Goal: Task Accomplishment & Management: Complete application form

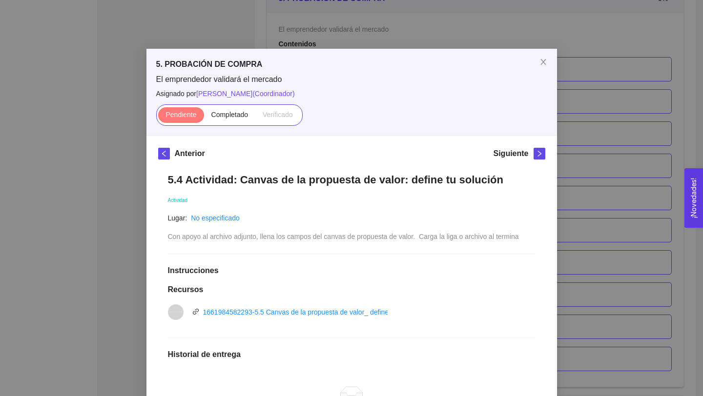
scroll to position [40, 0]
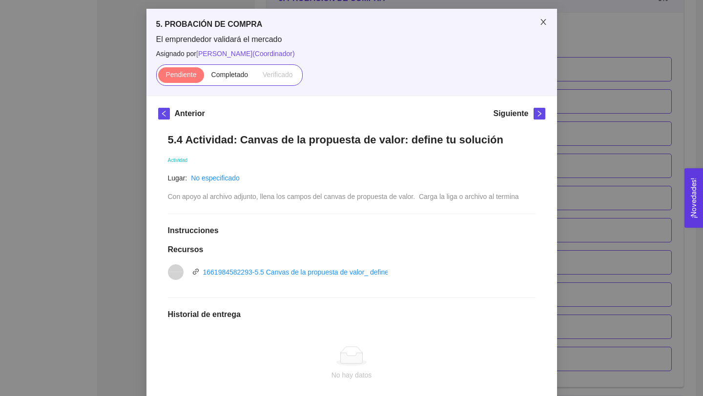
click at [541, 22] on icon "close" at bounding box center [543, 22] width 8 height 8
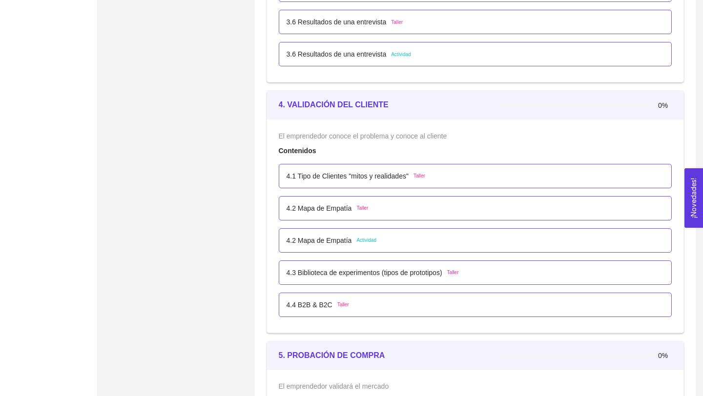
scroll to position [1534, 0]
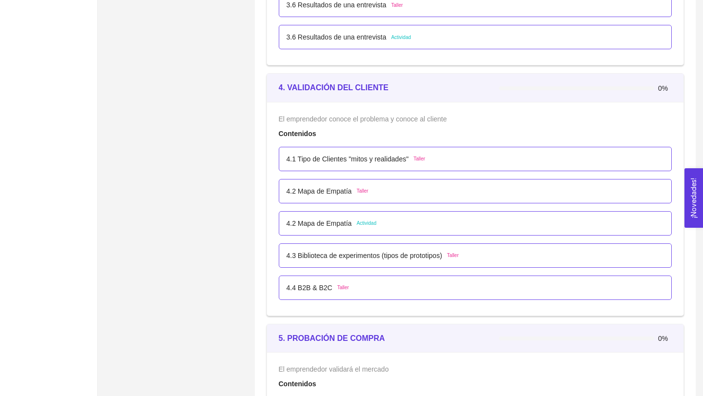
click at [337, 225] on p "4.2 Mapa de Empatía" at bounding box center [319, 223] width 65 height 11
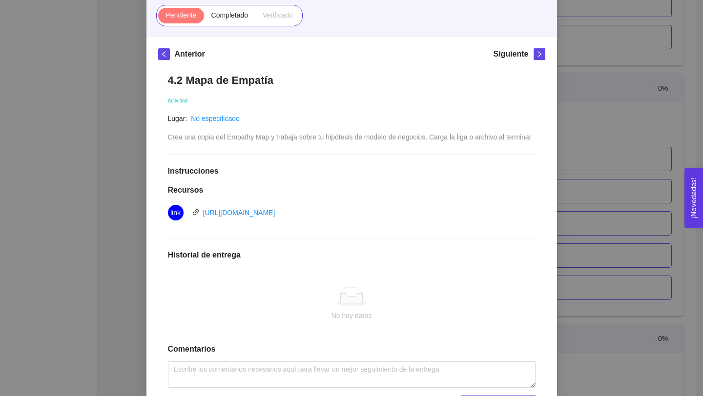
scroll to position [0, 0]
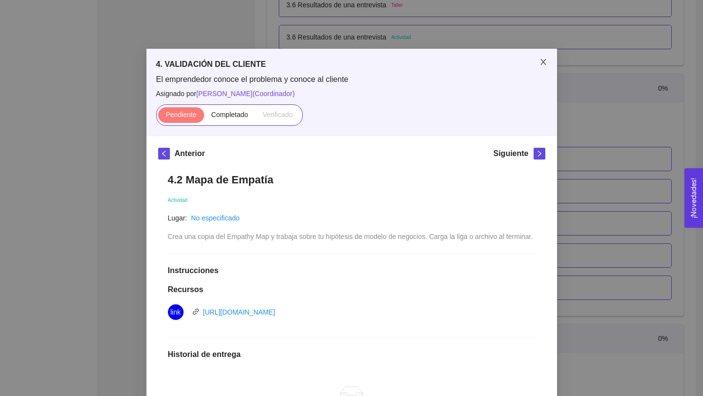
click at [547, 63] on span "Close" at bounding box center [543, 62] width 27 height 27
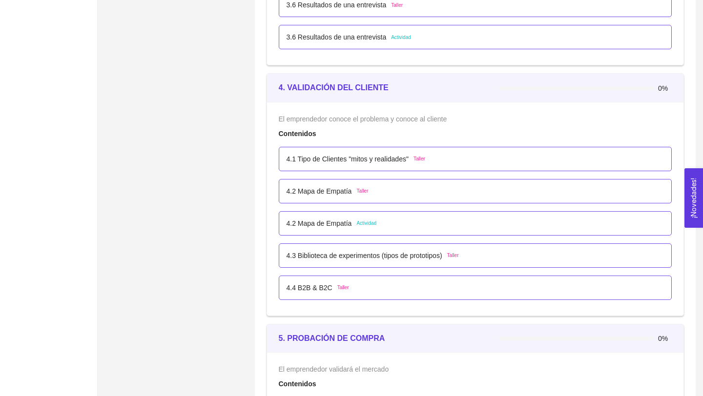
click at [343, 193] on p "4.2 Mapa de Empatía" at bounding box center [319, 191] width 65 height 11
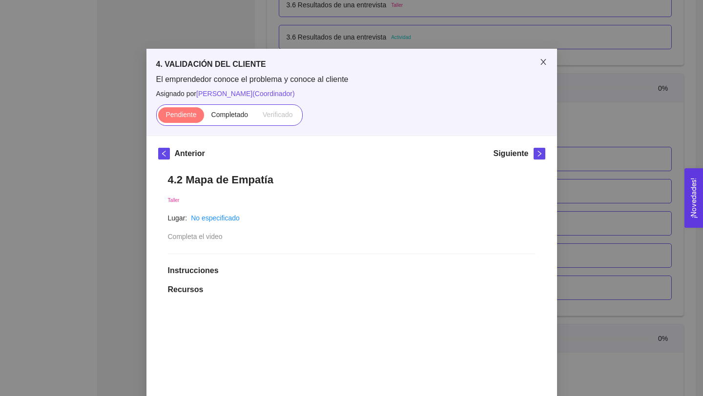
click at [545, 59] on icon "close" at bounding box center [543, 62] width 8 height 8
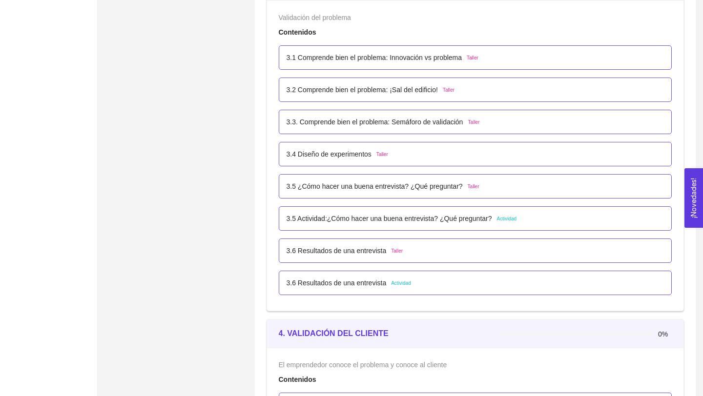
scroll to position [1289, 0]
click at [454, 219] on p "3.5 Actividad:¿Cómo hacer una buena entrevista? ¿Qué preguntar?" at bounding box center [390, 217] width 206 height 11
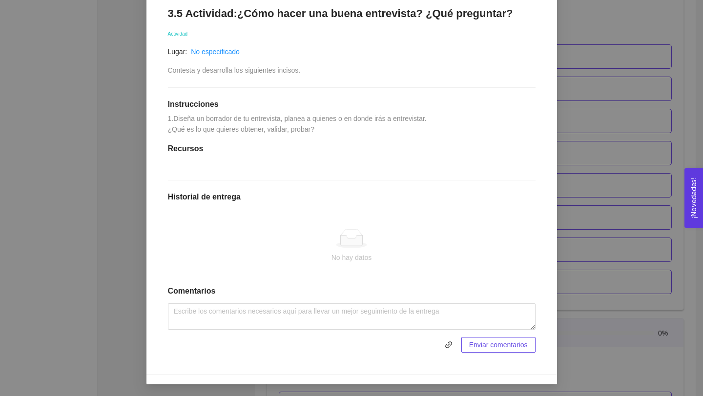
scroll to position [0, 0]
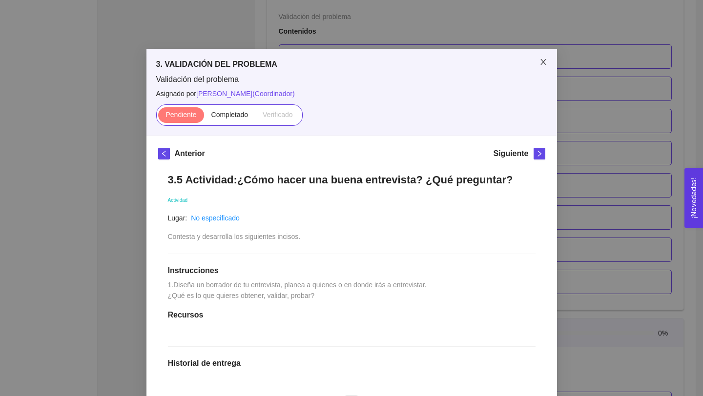
click at [545, 62] on icon "close" at bounding box center [543, 62] width 8 height 8
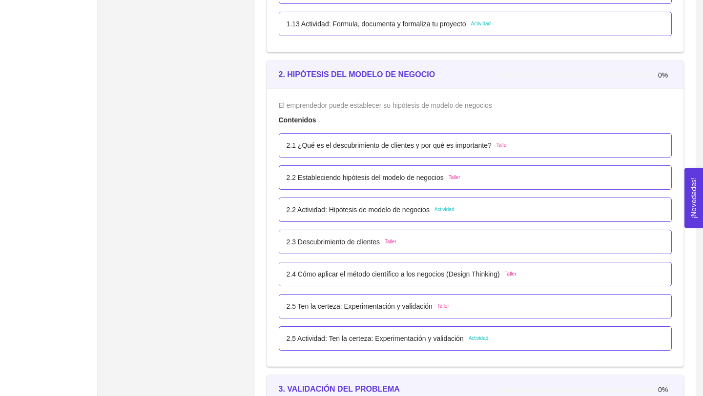
scroll to position [891, 0]
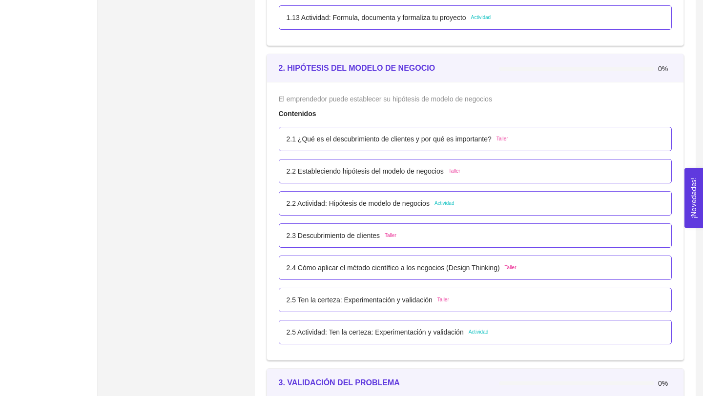
click at [419, 205] on p "2.2 Actividad: Hipótesis de modelo de negocios" at bounding box center [358, 203] width 143 height 11
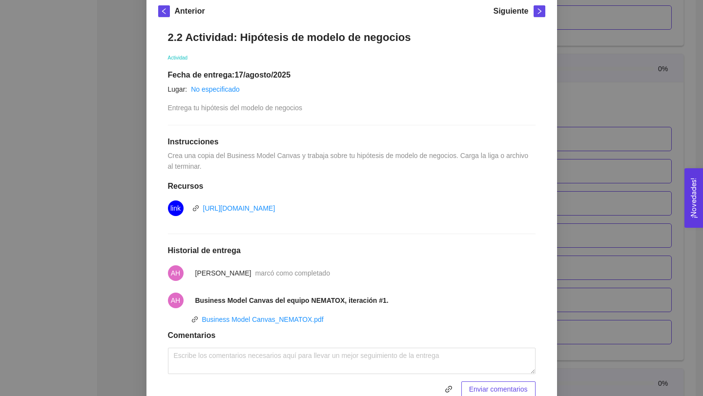
scroll to position [187, 0]
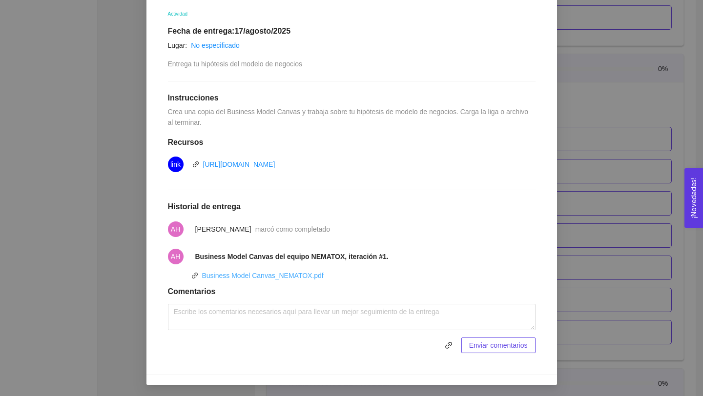
click at [312, 276] on link "Business Model Canvas_NEMATOX.pdf" at bounding box center [263, 276] width 122 height 8
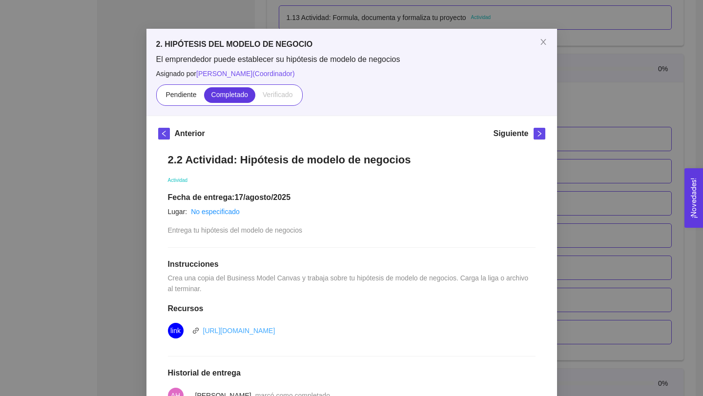
scroll to position [0, 0]
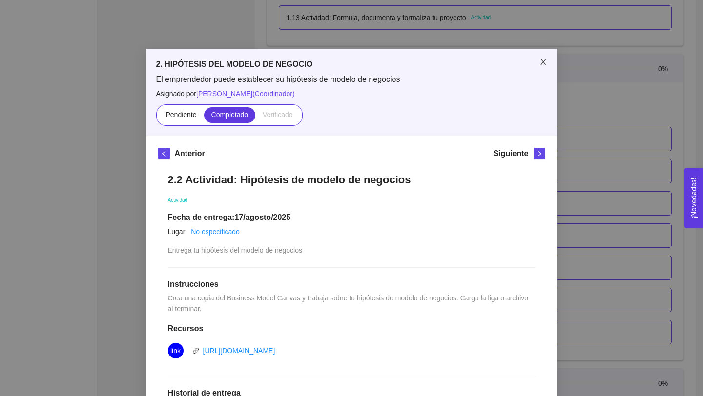
click at [545, 59] on icon "close" at bounding box center [543, 62] width 8 height 8
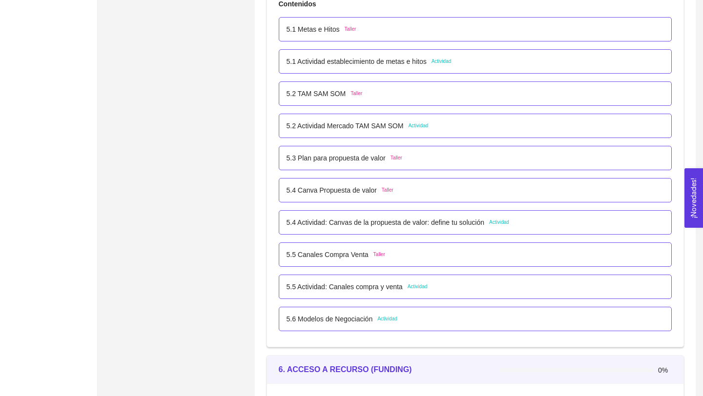
scroll to position [1910, 0]
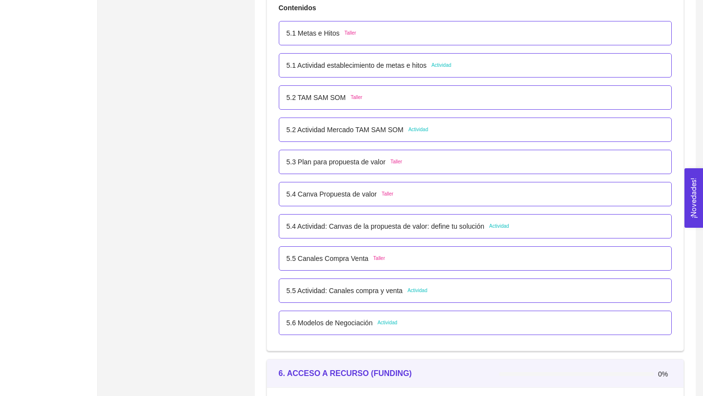
click at [358, 196] on p "5.4 Canva Propuesta de valor" at bounding box center [332, 194] width 90 height 11
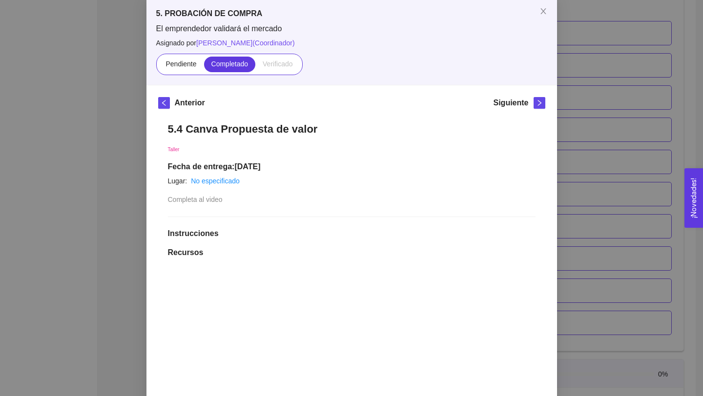
scroll to position [48, 0]
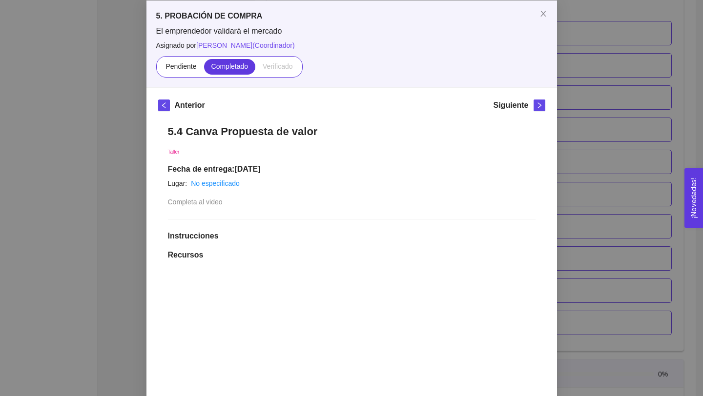
click at [293, 46] on span "[PERSON_NAME] ( Coordinador )" at bounding box center [245, 45] width 99 height 8
click at [275, 42] on span "[PERSON_NAME] ( Coordinador )" at bounding box center [245, 45] width 99 height 8
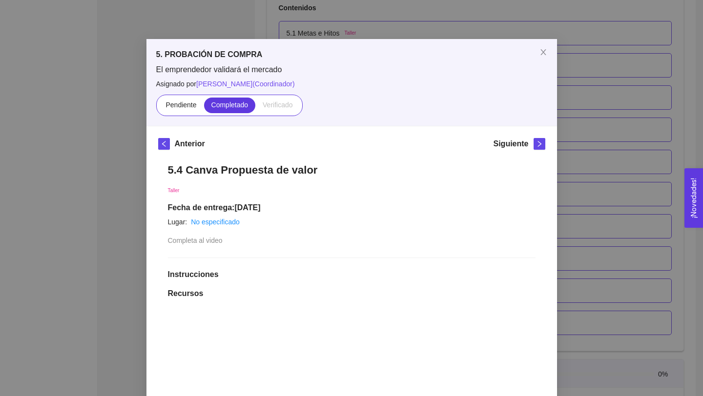
scroll to position [1, 0]
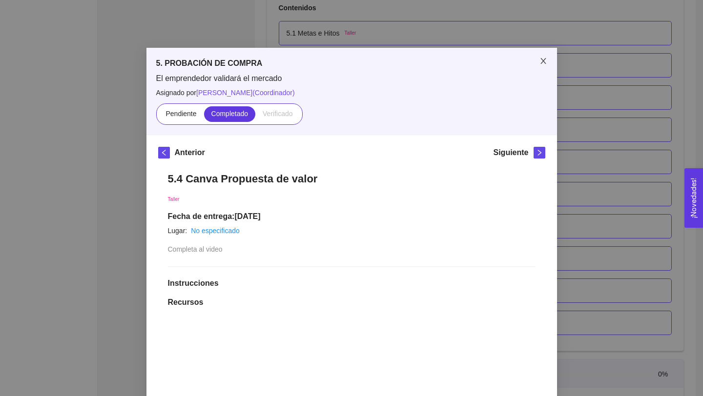
click at [541, 60] on icon "close" at bounding box center [542, 61] width 5 height 6
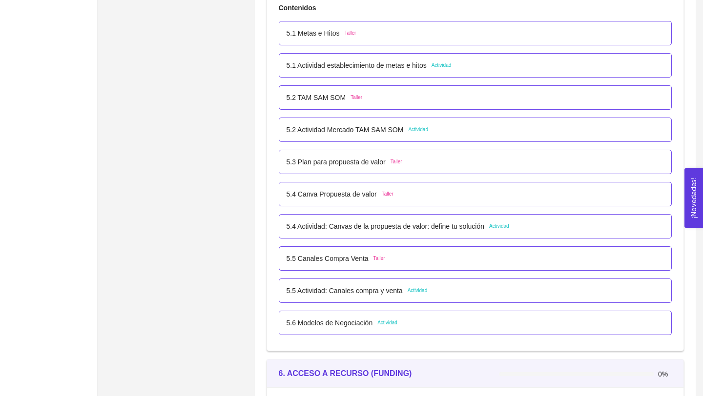
click at [396, 228] on p "5.4 Actividad: Canvas de la propuesta de valor: define tu solución" at bounding box center [386, 226] width 198 height 11
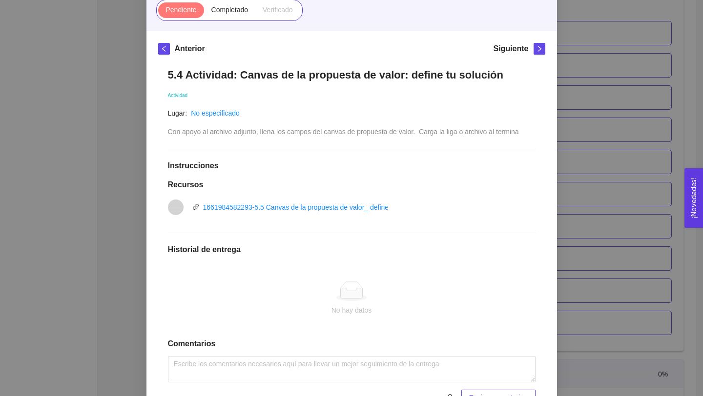
scroll to position [108, 0]
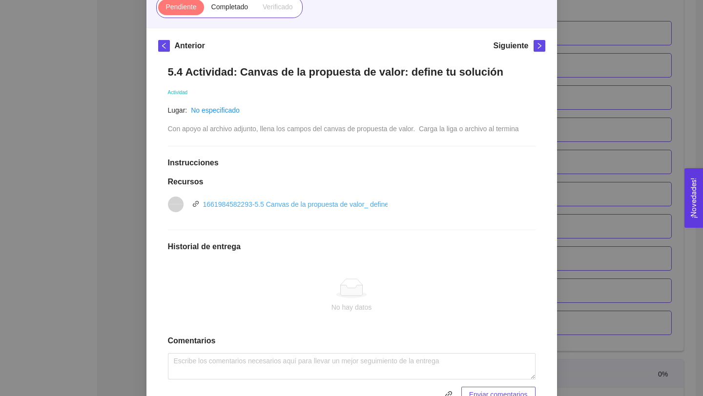
click at [349, 204] on link "1661984582293-5.5 Canvas de la propuesta de valor_ define tu solución.pptx" at bounding box center [320, 205] width 235 height 8
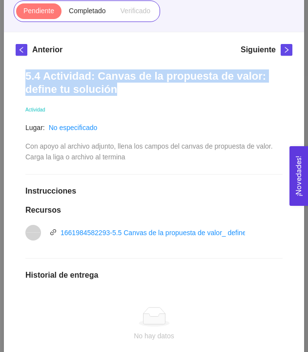
drag, startPoint x: 118, startPoint y: 92, endPoint x: 17, endPoint y: 74, distance: 102.1
click at [17, 74] on div "5.4 Actividad: Canvas de la propuesta de valor: define tu solución Actividad Lu…" at bounding box center [154, 250] width 277 height 381
copy h1 "5.4 Actividad: Canvas de la propuesta de valor: define tu solución"
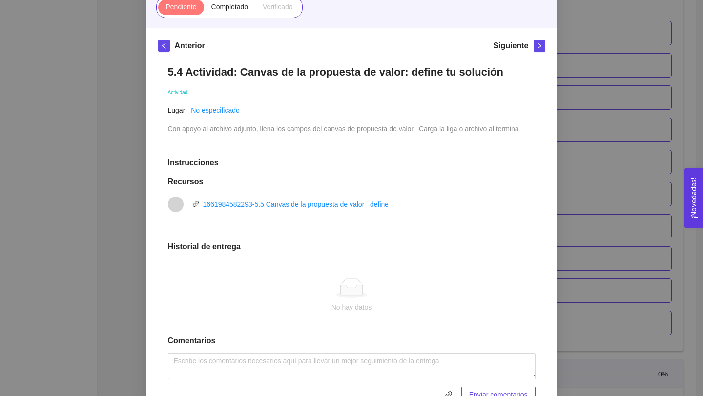
click at [341, 298] on icon at bounding box center [351, 289] width 31 height 20
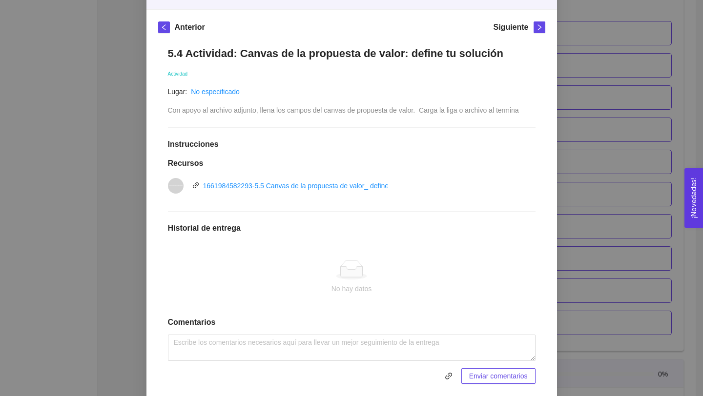
scroll to position [158, 0]
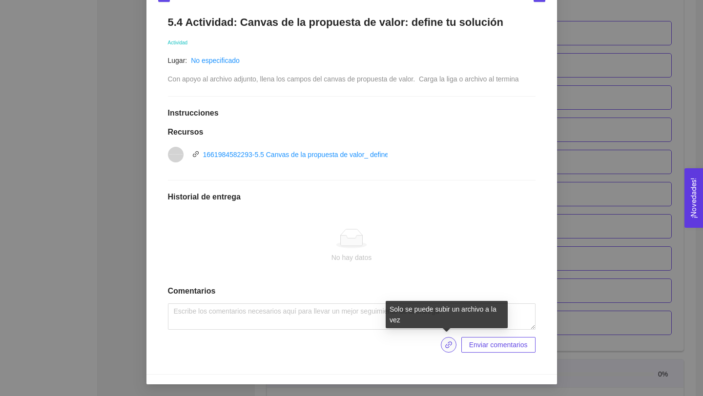
click at [447, 346] on icon "link" at bounding box center [449, 345] width 8 height 8
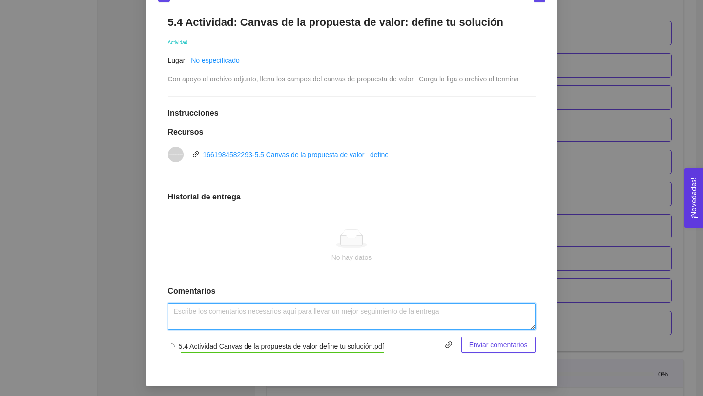
click at [264, 314] on textarea at bounding box center [352, 317] width 368 height 26
paste textarea "5.4 Actividad: Canvas de la propuesta de valor: define tu solución"
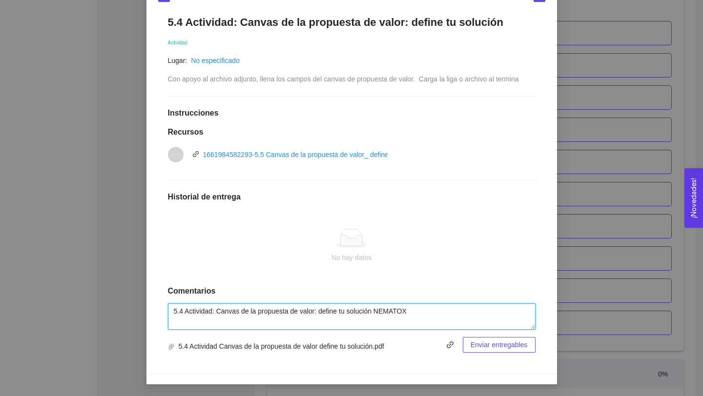
type textarea "5.4 Actividad: Canvas de la propuesta de valor: define tu solución NEMATOX"
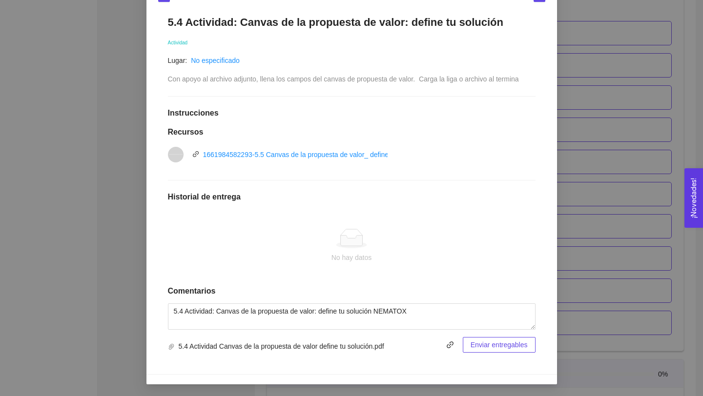
click at [499, 348] on span "Enviar entregables" at bounding box center [499, 345] width 57 height 11
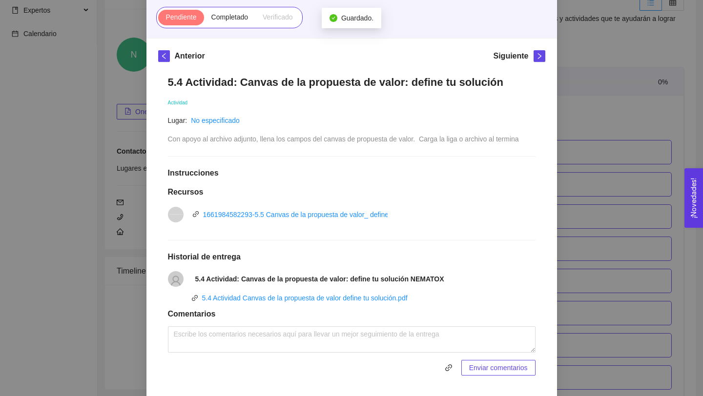
scroll to position [85, 0]
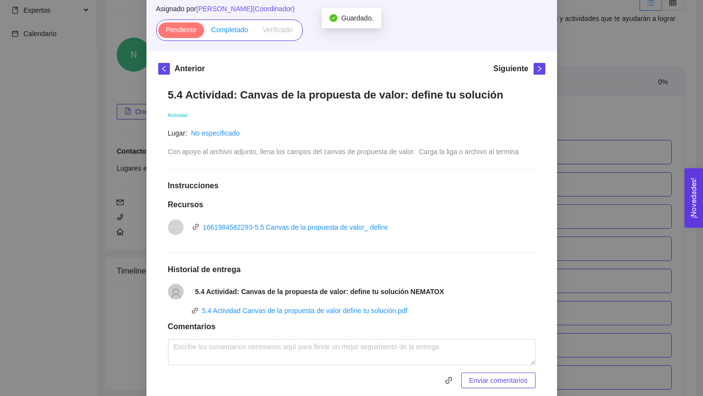
click at [223, 29] on span "Completado" at bounding box center [229, 30] width 37 height 8
click at [204, 32] on input "Completado" at bounding box center [204, 32] width 0 height 0
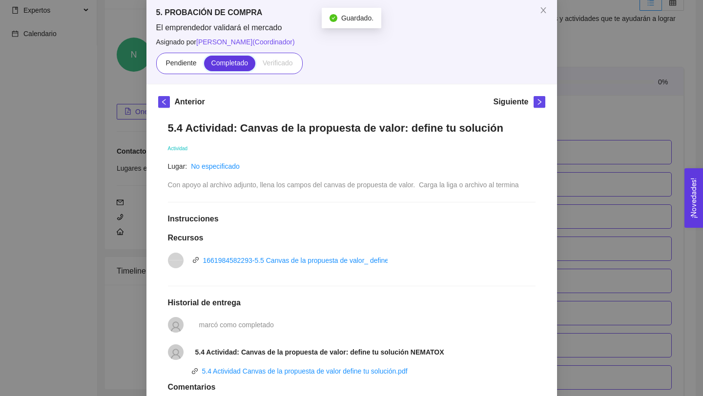
scroll to position [0, 0]
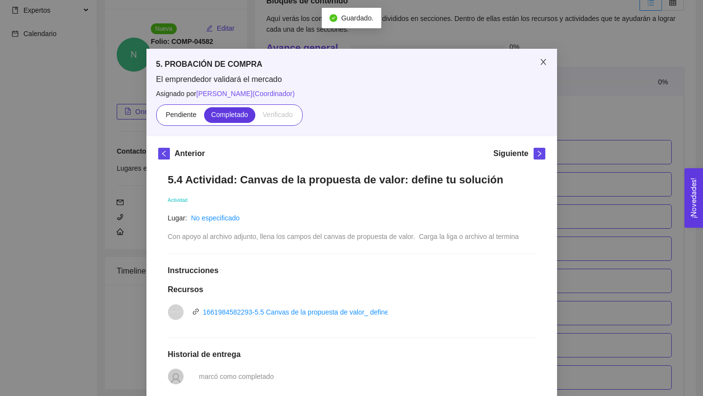
click at [544, 61] on icon "close" at bounding box center [543, 62] width 8 height 8
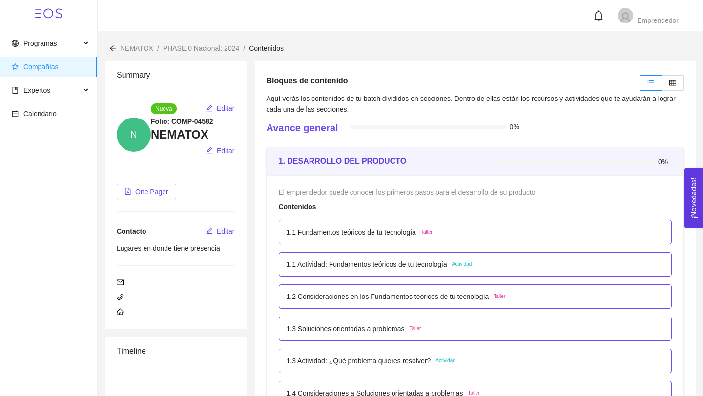
click at [371, 133] on div "0%" at bounding box center [437, 130] width 173 height 19
click at [679, 84] on label at bounding box center [673, 83] width 22 height 16
click at [662, 85] on input "radio" at bounding box center [662, 85] width 0 height 0
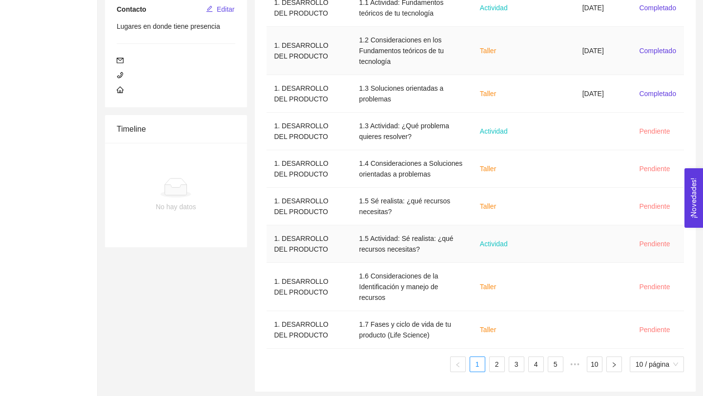
scroll to position [236, 0]
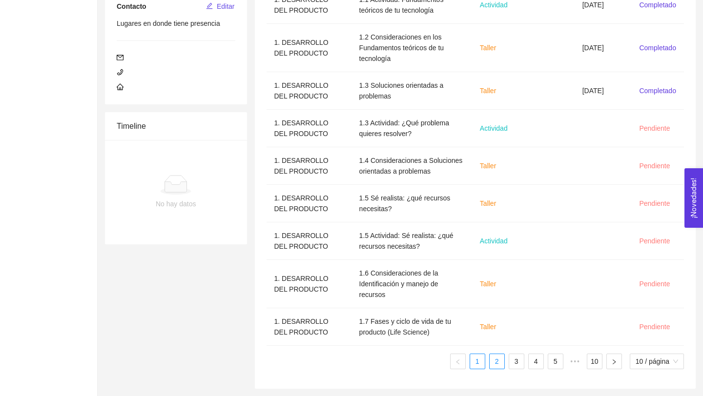
click at [498, 365] on link "2" at bounding box center [497, 361] width 15 height 15
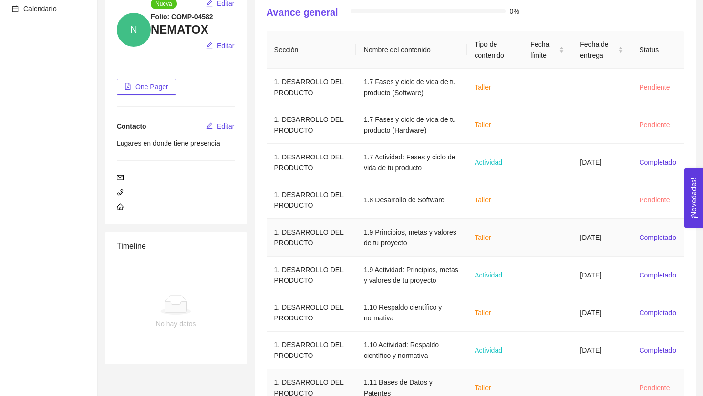
scroll to position [214, 0]
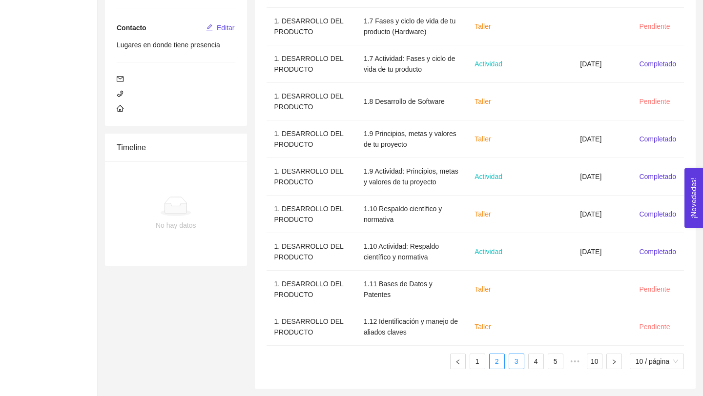
click at [518, 364] on link "3" at bounding box center [516, 361] width 15 height 15
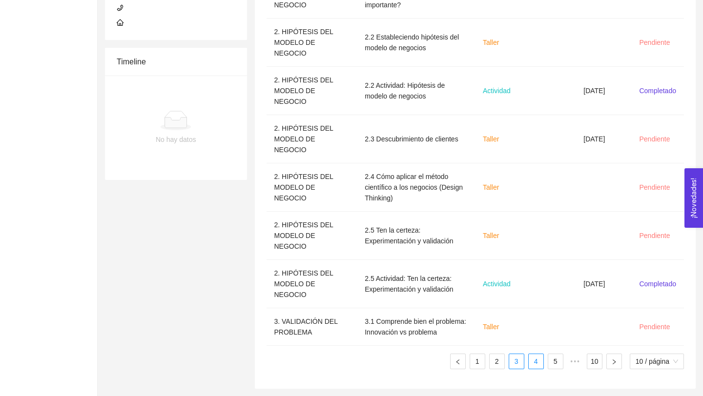
click at [534, 361] on link "4" at bounding box center [536, 361] width 15 height 15
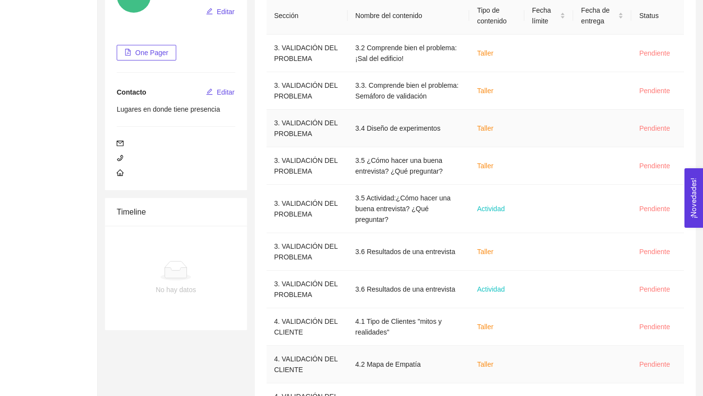
scroll to position [225, 0]
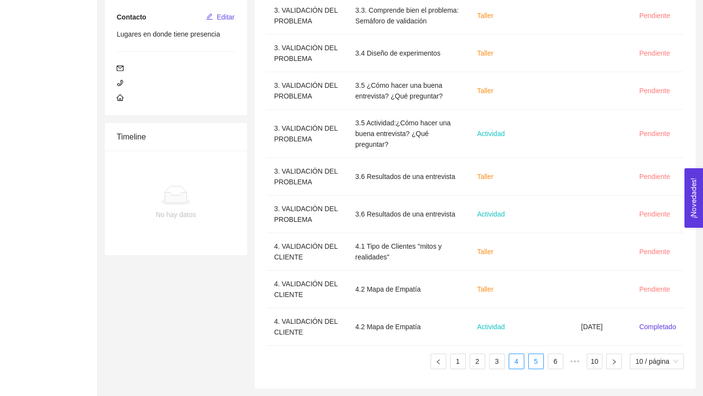
click at [537, 362] on link "5" at bounding box center [536, 361] width 15 height 15
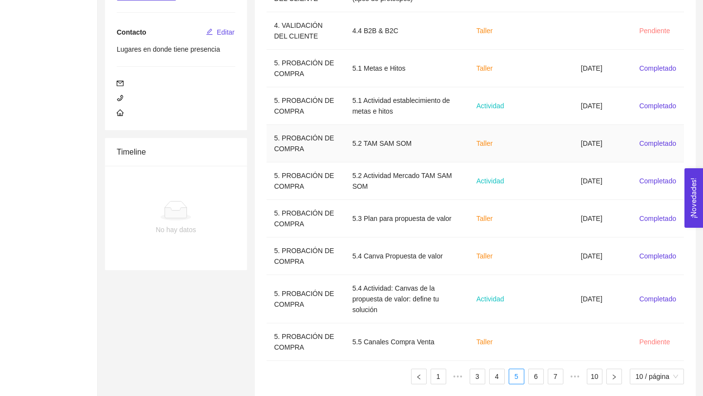
scroll to position [214, 0]
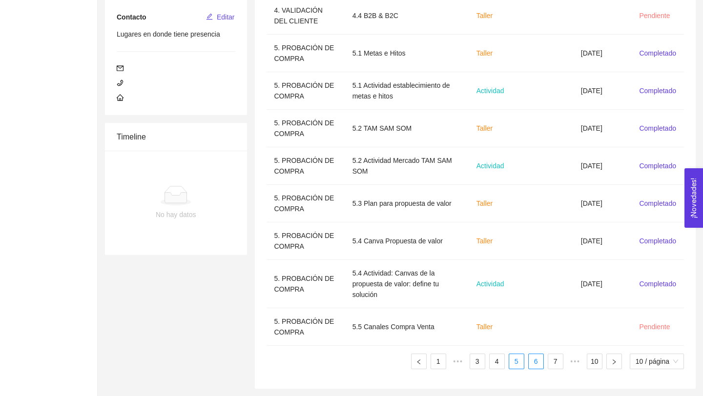
click at [535, 360] on link "6" at bounding box center [536, 361] width 15 height 15
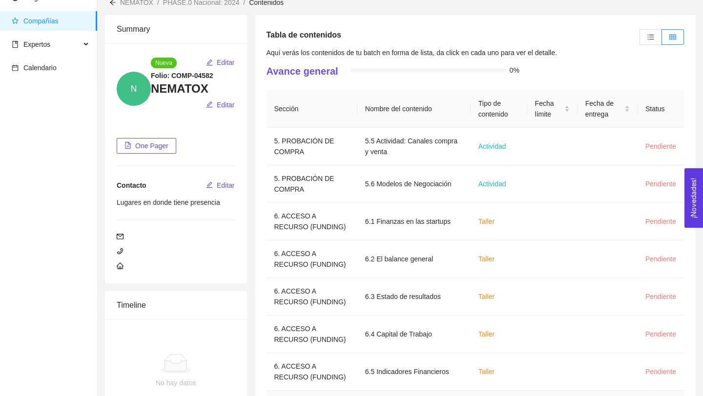
scroll to position [0, 0]
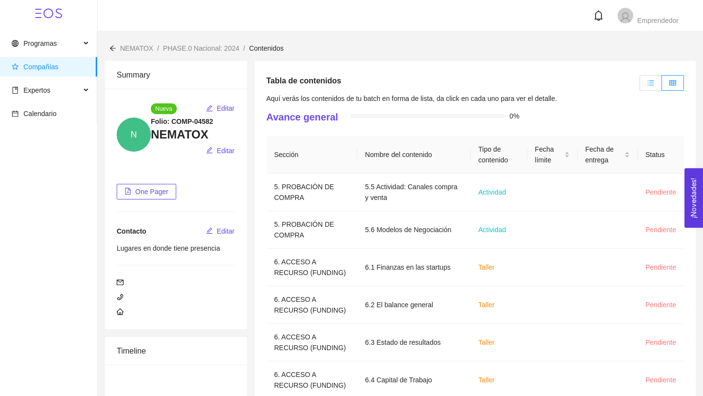
click at [650, 84] on icon "unordered-list" at bounding box center [650, 83] width 7 height 7
click at [640, 85] on input "radio" at bounding box center [640, 85] width 0 height 0
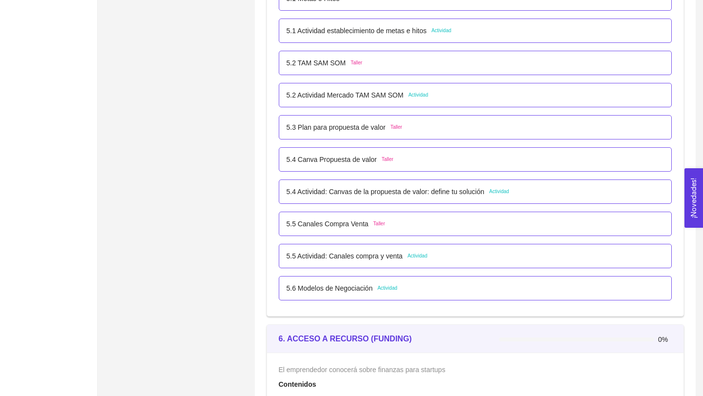
scroll to position [1914, 0]
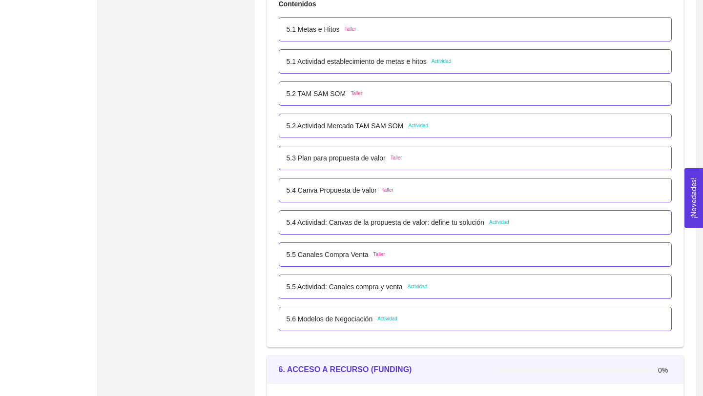
click at [465, 223] on p "5.4 Actividad: Canvas de la propuesta de valor: define tu solución" at bounding box center [386, 222] width 198 height 11
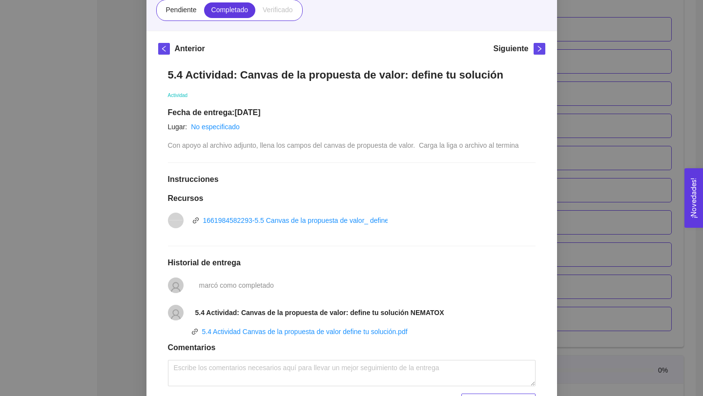
scroll to position [161, 0]
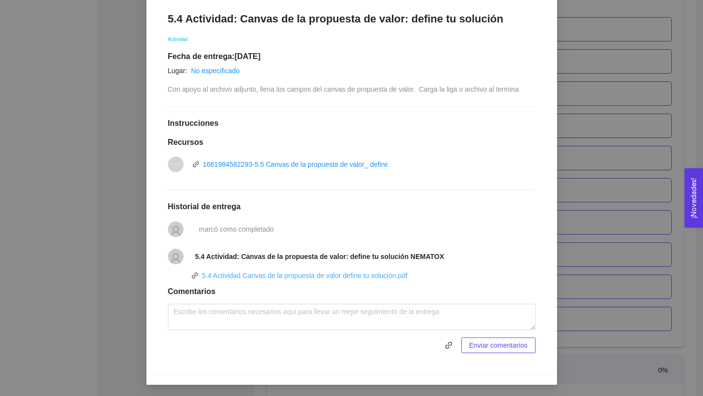
click at [363, 274] on link "5.4 Actividad Canvas de la propuesta de valor define tu solución.pdf" at bounding box center [305, 276] width 206 height 8
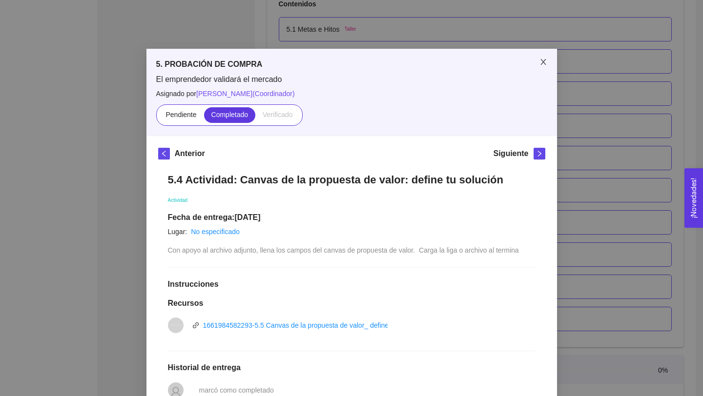
click at [545, 61] on icon "close" at bounding box center [543, 62] width 8 height 8
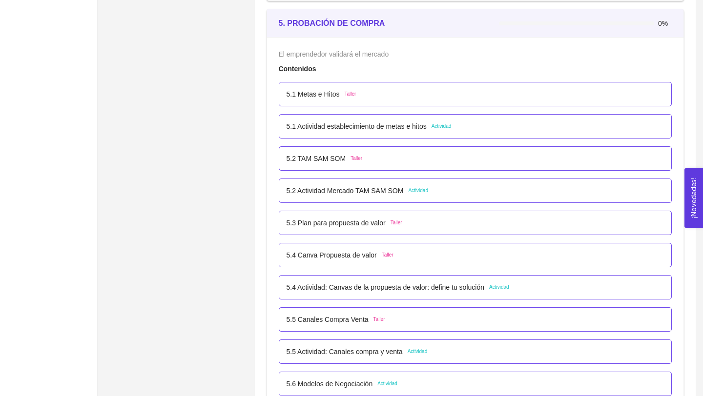
scroll to position [1842, 0]
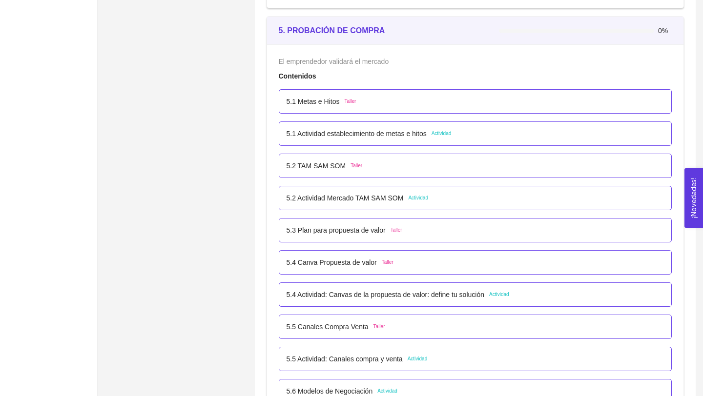
click at [332, 103] on p "5.1 Metas e Hitos" at bounding box center [313, 101] width 53 height 11
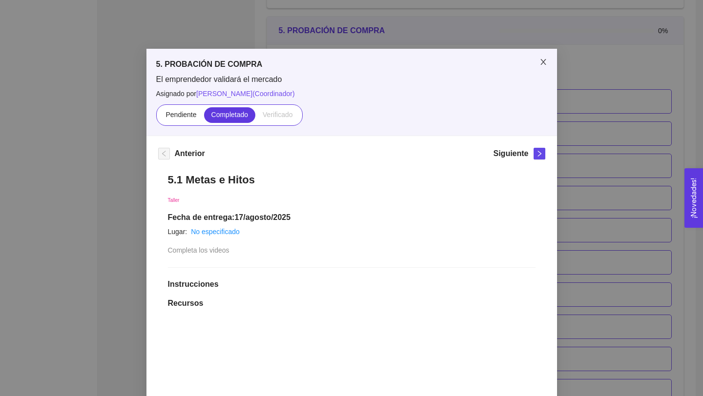
click at [546, 62] on icon "close" at bounding box center [543, 62] width 8 height 8
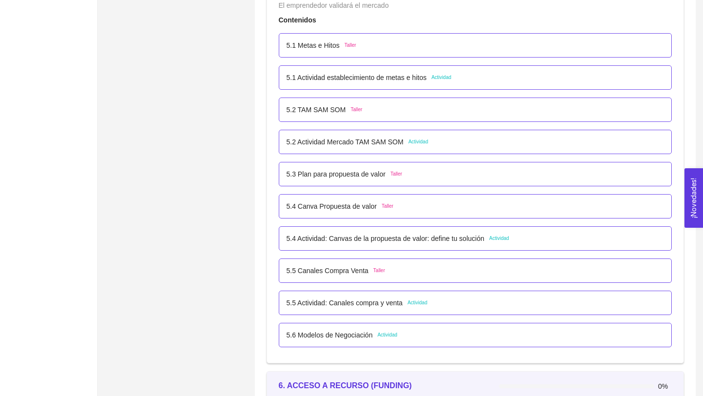
scroll to position [1899, 0]
click at [367, 173] on p "5.3 Plan para propuesta de valor" at bounding box center [336, 173] width 99 height 11
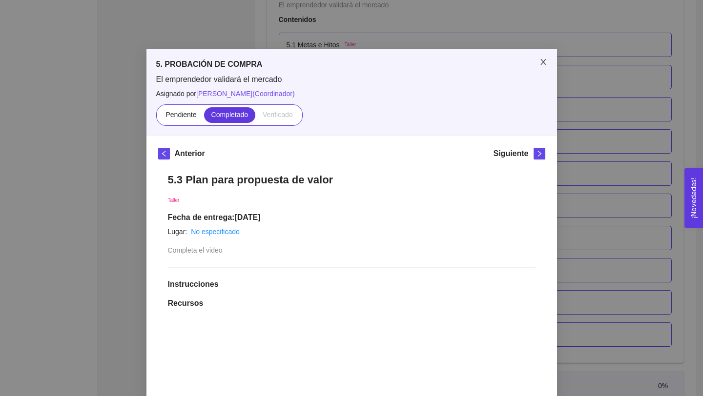
click at [540, 61] on icon "close" at bounding box center [543, 62] width 8 height 8
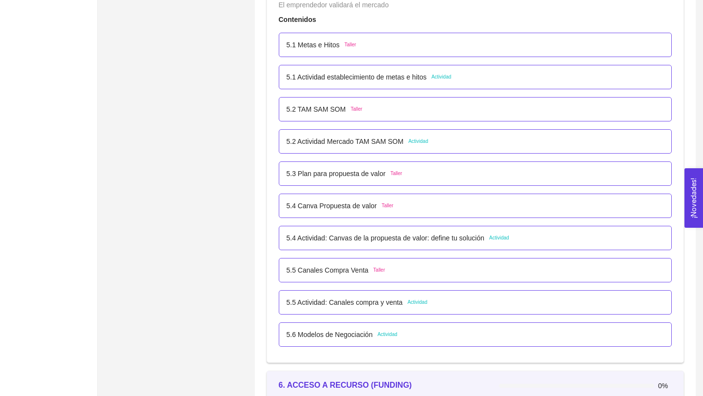
click at [363, 270] on p "5.5 Canales Compra Venta" at bounding box center [328, 270] width 82 height 11
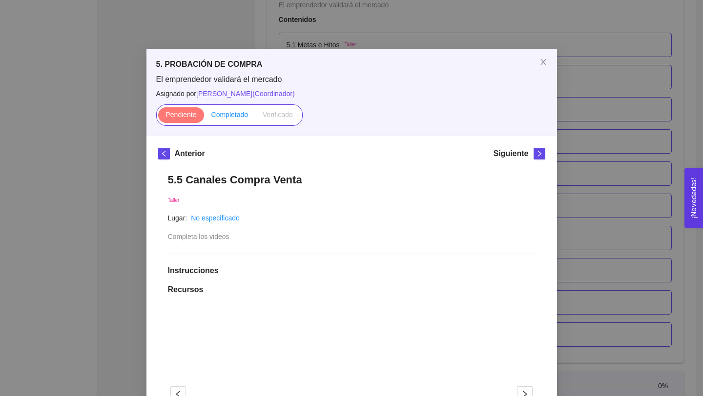
click at [241, 108] on label "Completado" at bounding box center [230, 115] width 52 height 16
click at [204, 117] on input "Completado" at bounding box center [204, 117] width 0 height 0
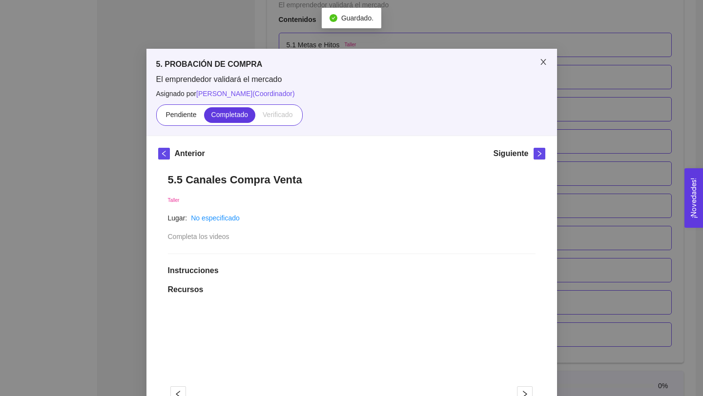
click at [541, 64] on icon "close" at bounding box center [543, 62] width 8 height 8
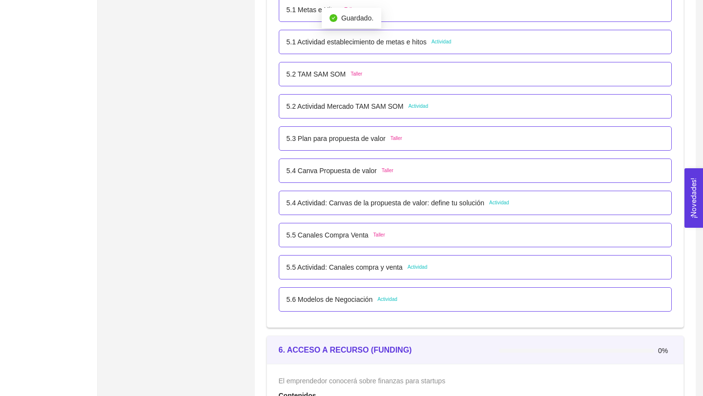
scroll to position [1940, 0]
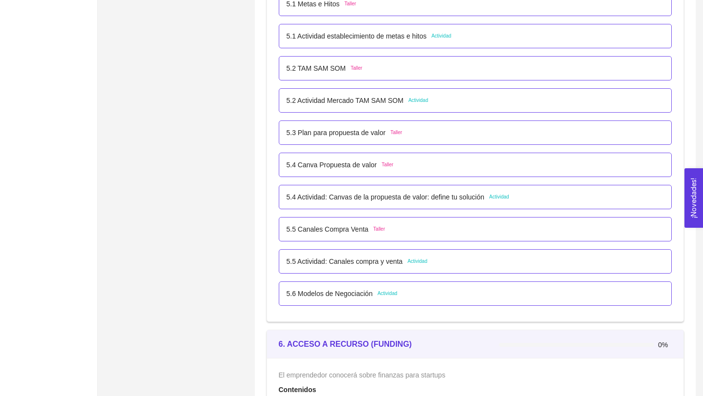
click at [375, 266] on p "5.5 Actividad: Canales compra y venta" at bounding box center [345, 261] width 116 height 11
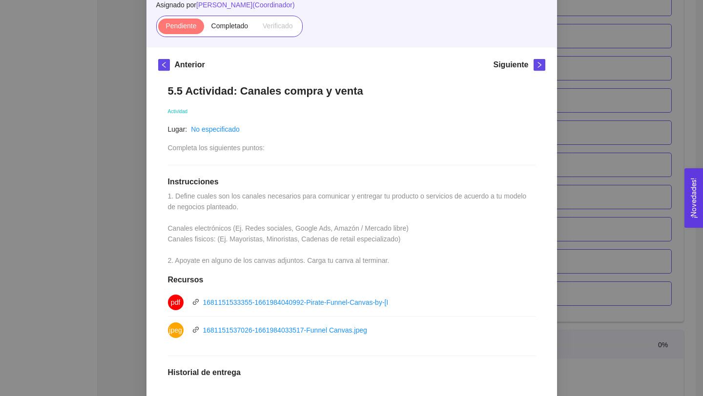
scroll to position [0, 0]
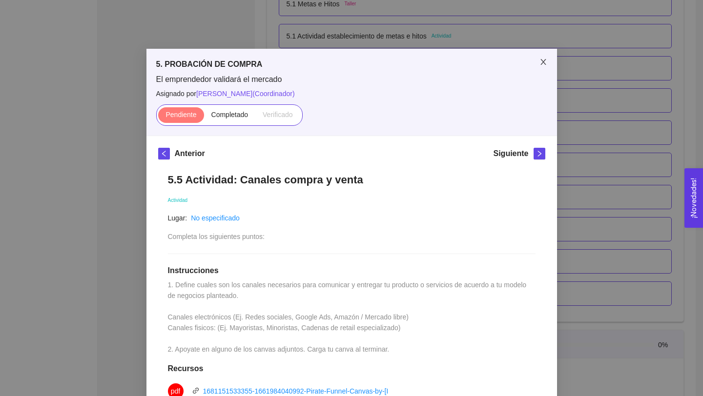
click at [544, 63] on icon "close" at bounding box center [542, 62] width 5 height 6
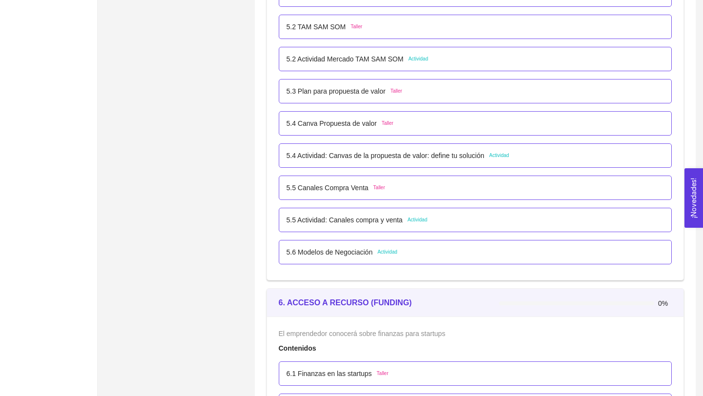
scroll to position [1984, 0]
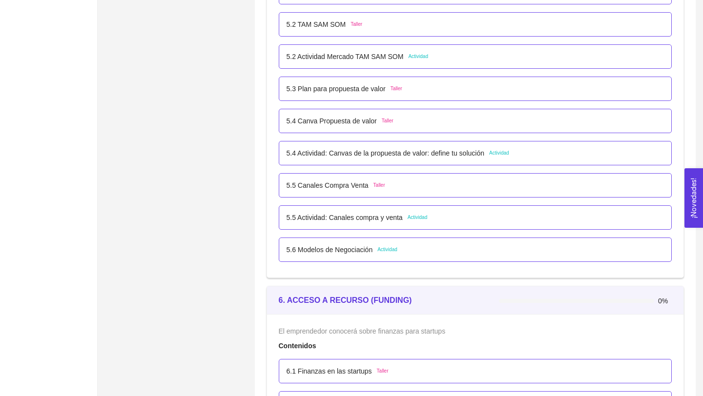
click at [361, 249] on p "5.6 Modelos de Negociación" at bounding box center [330, 250] width 86 height 11
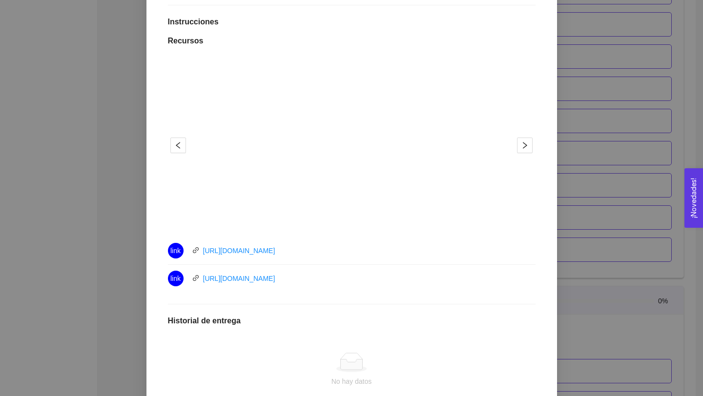
scroll to position [249, 0]
click at [527, 145] on icon "right" at bounding box center [525, 145] width 8 height 8
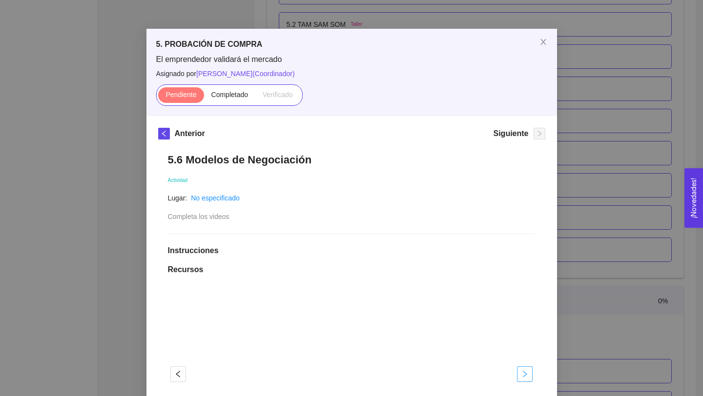
scroll to position [6, 0]
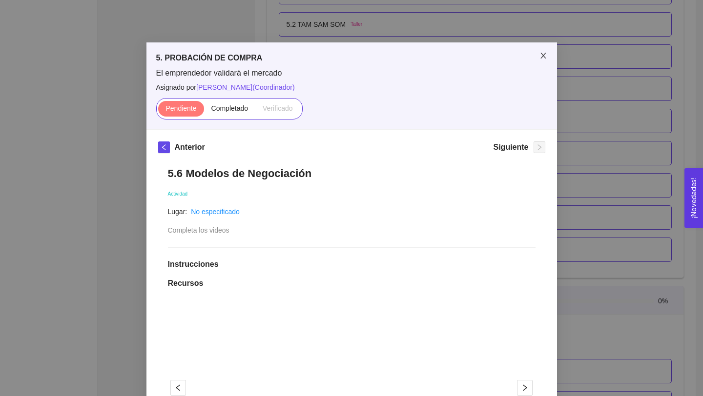
click at [544, 52] on icon "close" at bounding box center [543, 56] width 8 height 8
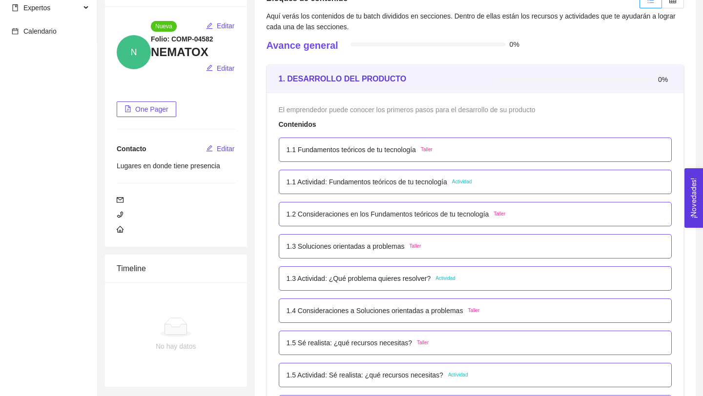
scroll to position [0, 0]
